Goal: Information Seeking & Learning: Understand process/instructions

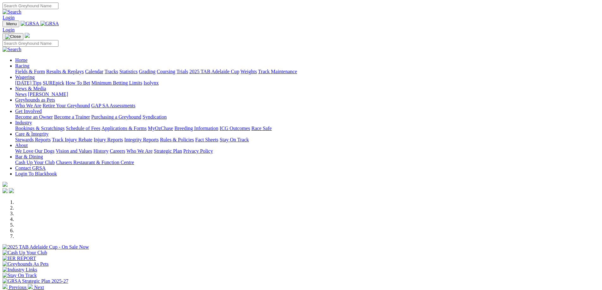
click at [90, 103] on link "Retire Your Greyhound" at bounding box center [66, 105] width 47 height 5
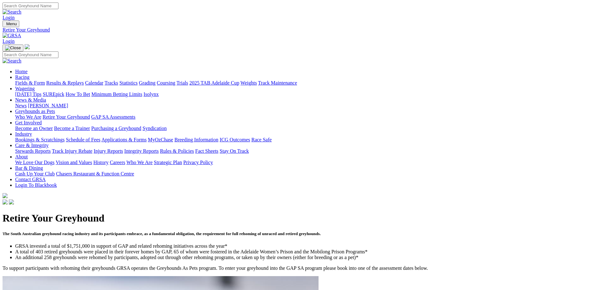
click at [194, 148] on link "Rules & Policies" at bounding box center [177, 150] width 34 height 5
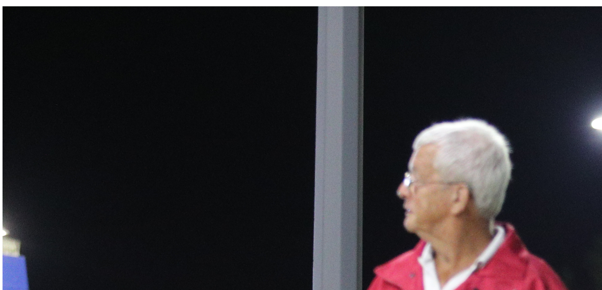
scroll to position [253, 0]
